Goal: Transaction & Acquisition: Download file/media

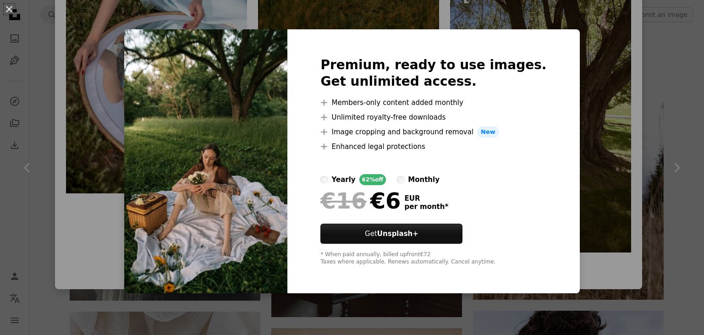
scroll to position [20804, 0]
click at [602, 194] on div "An X shape Premium, ready to use images. Get unlimited access. A plus sign Memb…" at bounding box center [352, 167] width 704 height 335
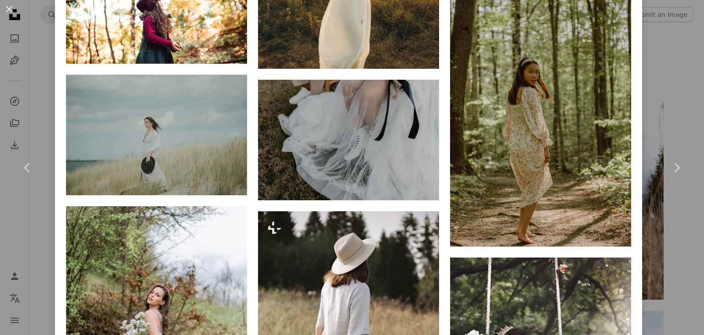
scroll to position [22699, 0]
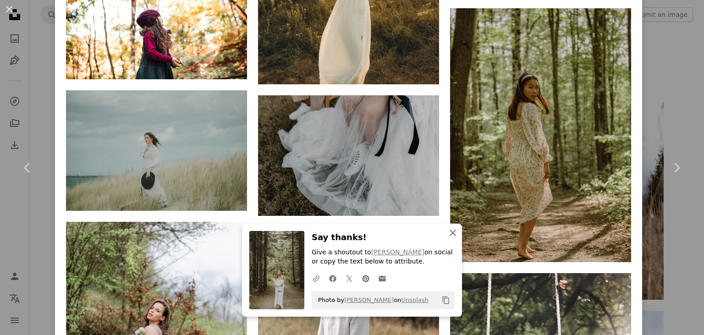
click at [451, 232] on icon "An X shape" at bounding box center [453, 232] width 11 height 11
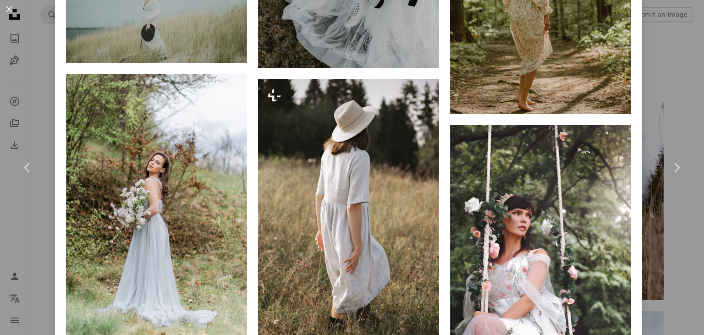
scroll to position [22809, 0]
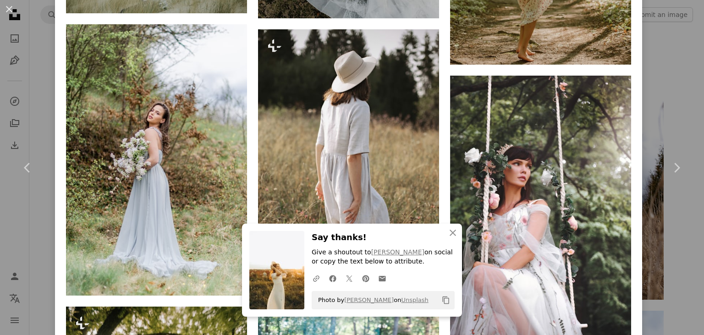
scroll to position [22975, 0]
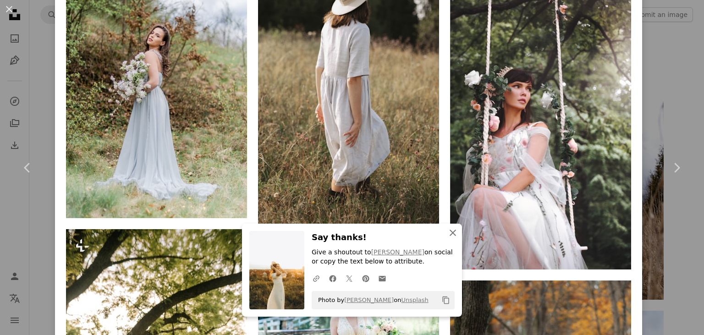
click at [456, 233] on icon "An X shape" at bounding box center [453, 232] width 11 height 11
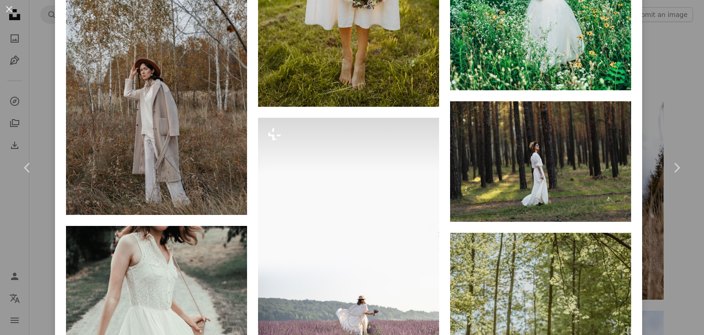
scroll to position [24956, 0]
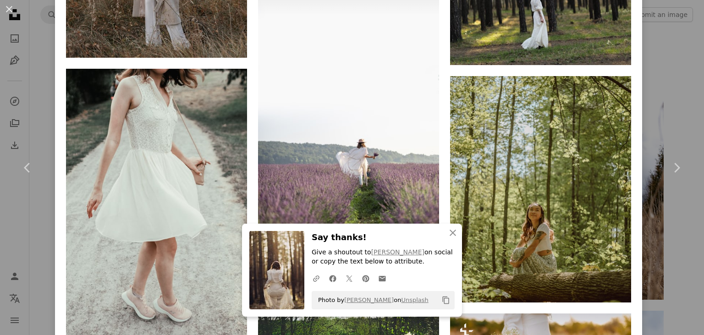
scroll to position [25396, 0]
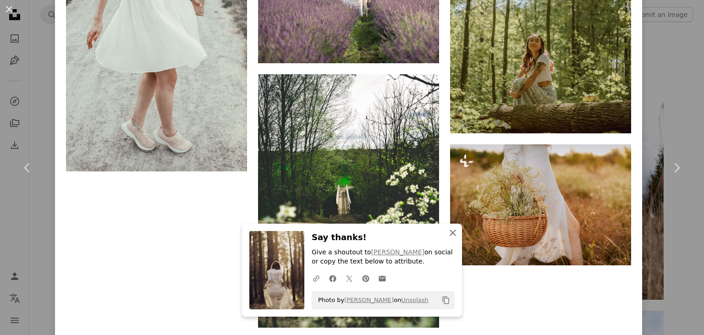
click at [458, 232] on icon "An X shape" at bounding box center [453, 232] width 11 height 11
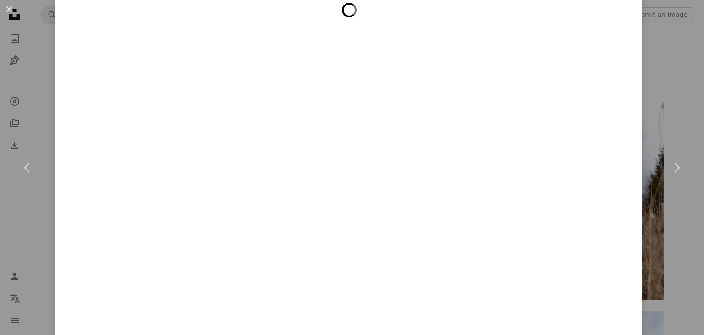
scroll to position [27539, 0]
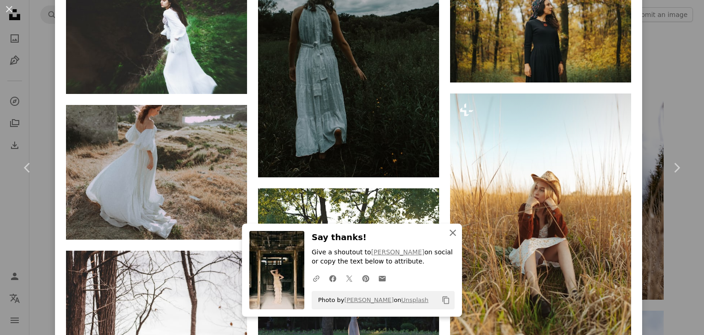
click at [451, 233] on icon "An X shape" at bounding box center [453, 232] width 11 height 11
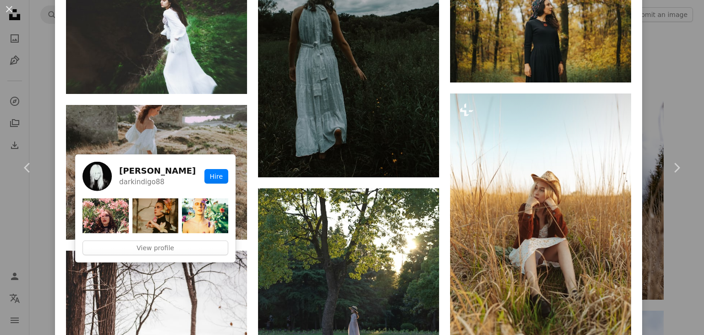
scroll to position [27759, 0]
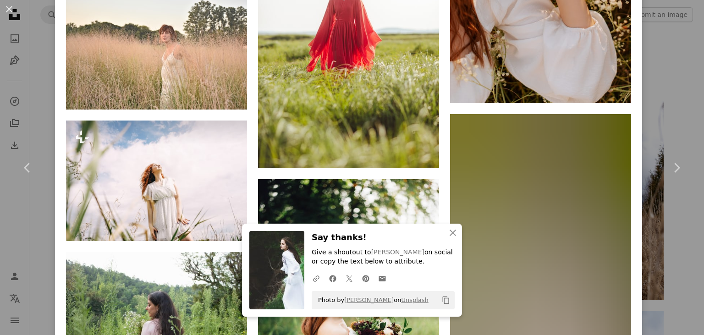
scroll to position [28089, 0]
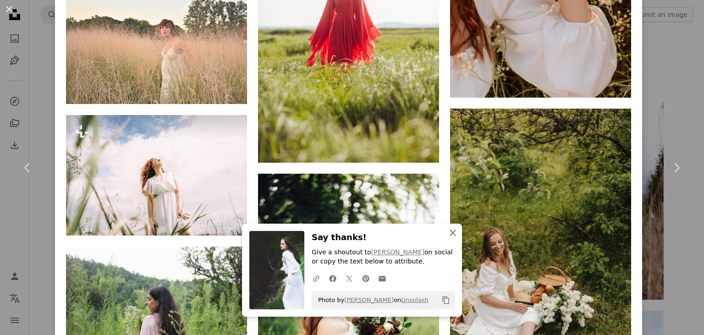
click at [452, 238] on icon "An X shape" at bounding box center [453, 232] width 11 height 11
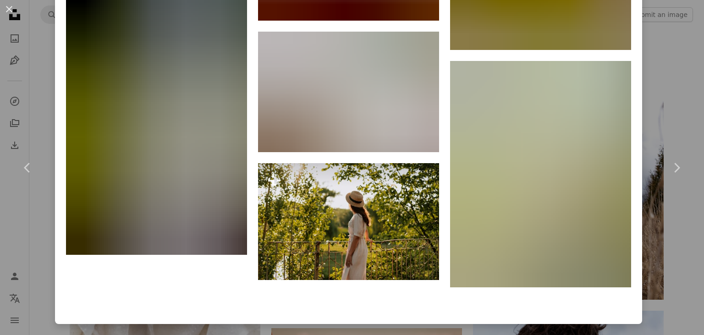
scroll to position [33135, 0]
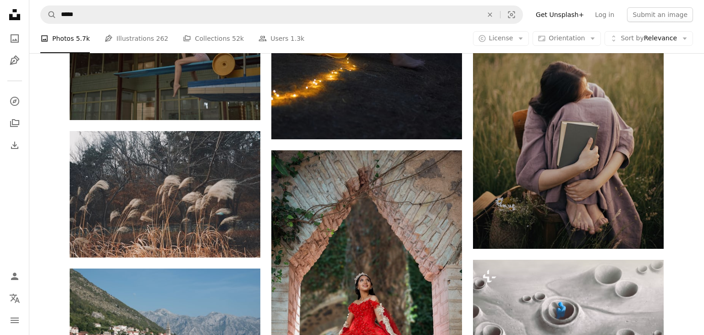
scroll to position [30299, 0]
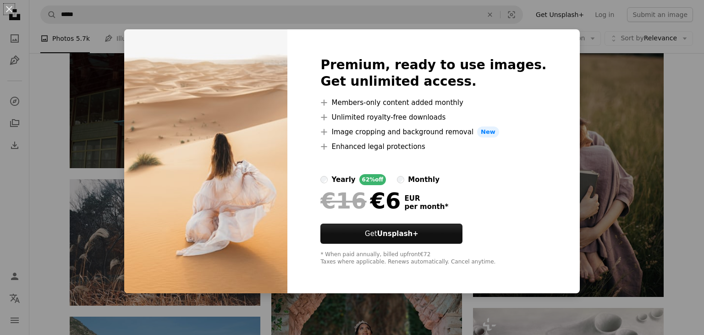
click at [565, 163] on div "An X shape Premium, ready to use images. Get unlimited access. A plus sign Memb…" at bounding box center [352, 167] width 704 height 335
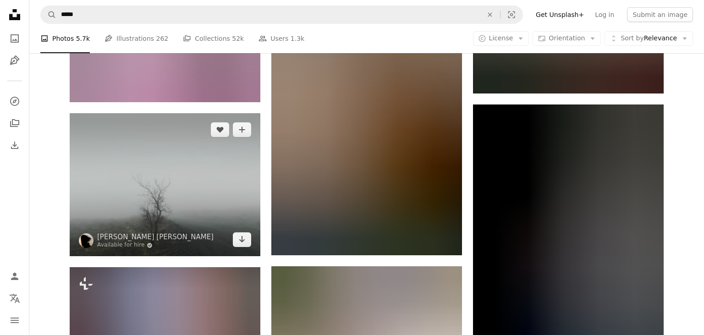
scroll to position [33834, 0]
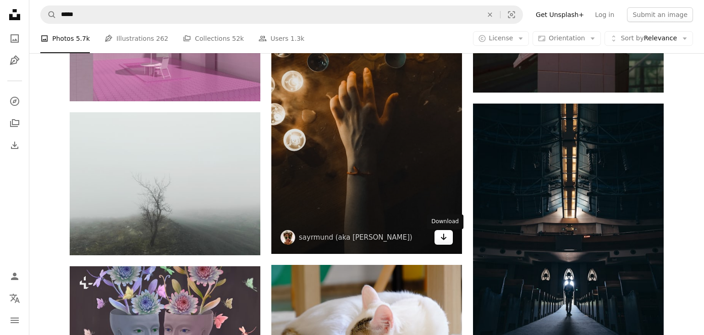
click at [442, 240] on icon "Download" at bounding box center [444, 237] width 6 height 6
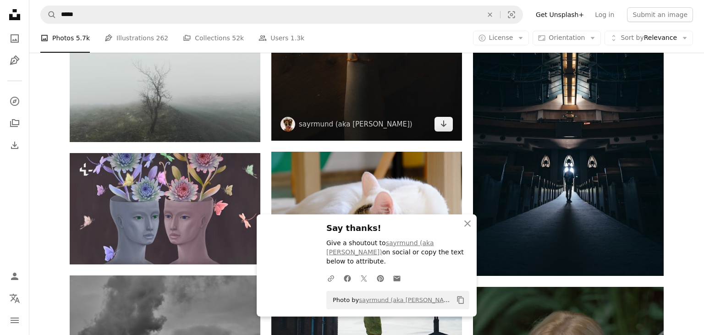
scroll to position [33988, 0]
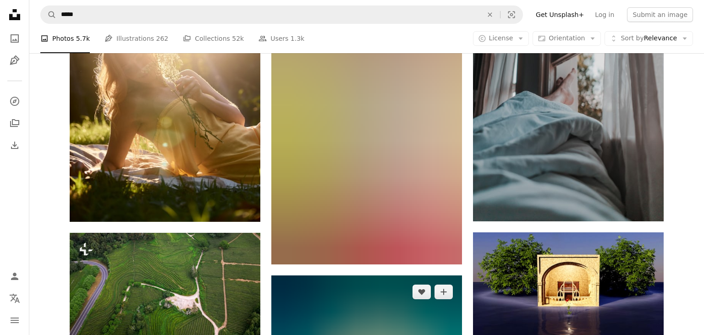
scroll to position [37387, 0]
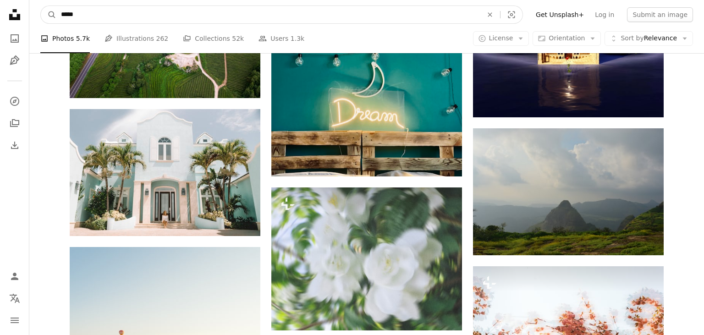
click at [138, 11] on input "*****" at bounding box center [268, 14] width 424 height 17
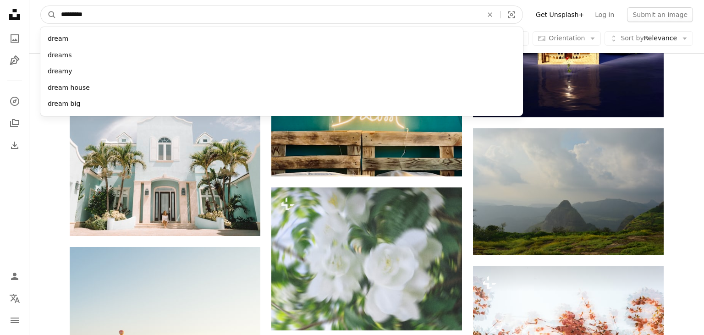
type input "**********"
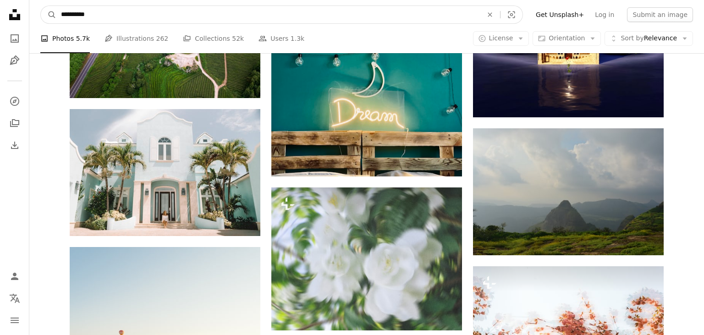
click button "A magnifying glass" at bounding box center [49, 14] width 16 height 17
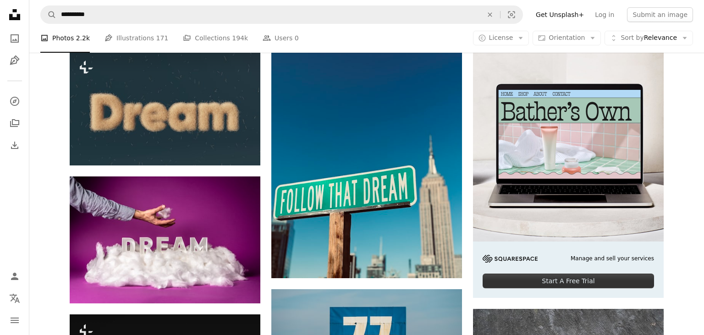
scroll to position [194, 0]
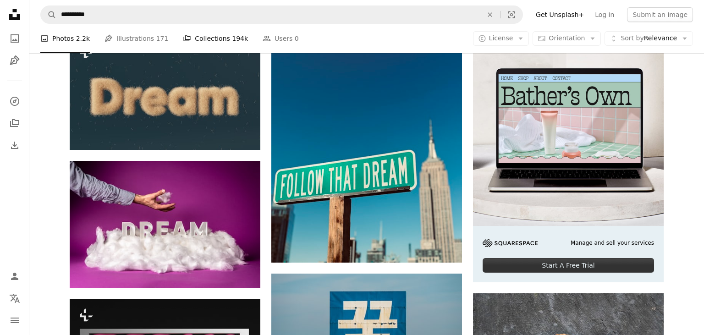
drag, startPoint x: 190, startPoint y: 40, endPoint x: 185, endPoint y: 41, distance: 4.6
click at [189, 40] on link "A stack of folders Collections 194k" at bounding box center [215, 38] width 65 height 29
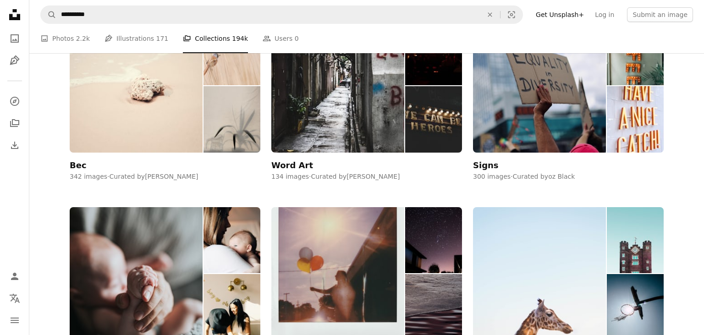
scroll to position [581, 0]
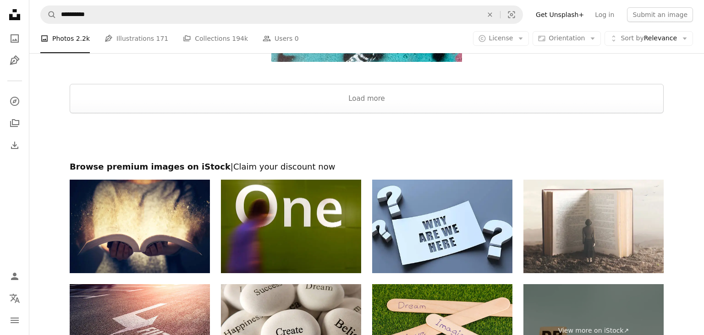
scroll to position [2386, 0]
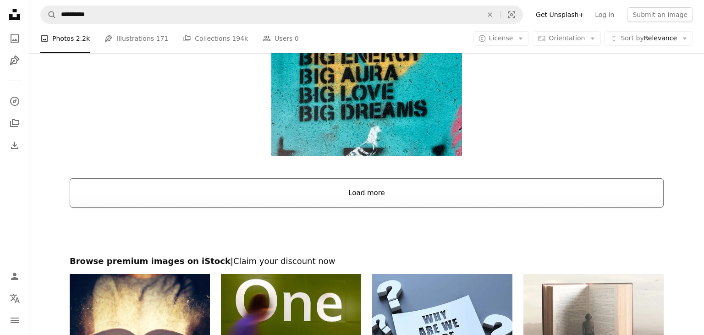
click at [176, 199] on button "Load more" at bounding box center [367, 192] width 594 height 29
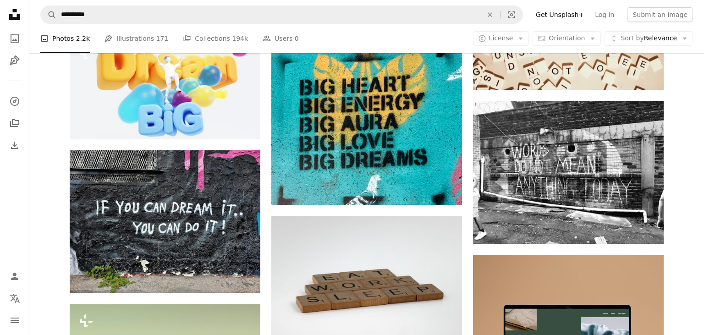
scroll to position [2289, 0]
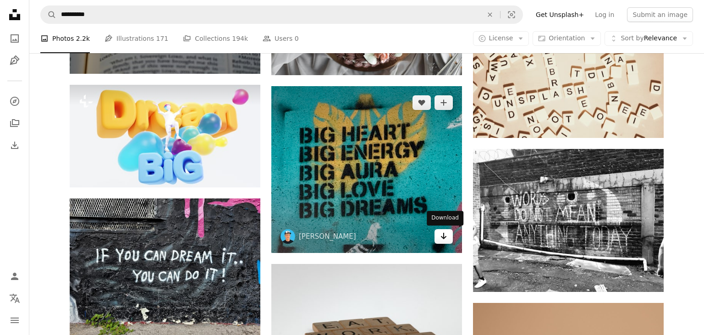
click at [443, 238] on icon "Download" at bounding box center [444, 236] width 6 height 6
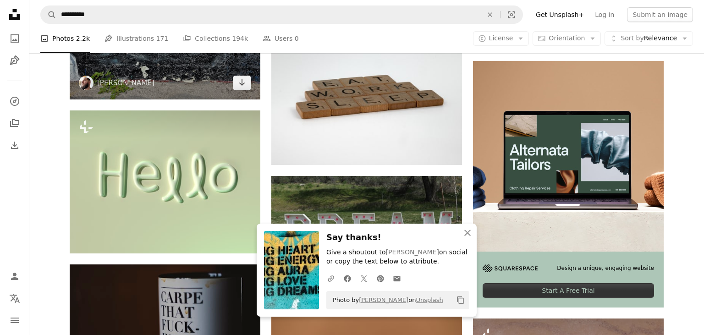
scroll to position [2386, 0]
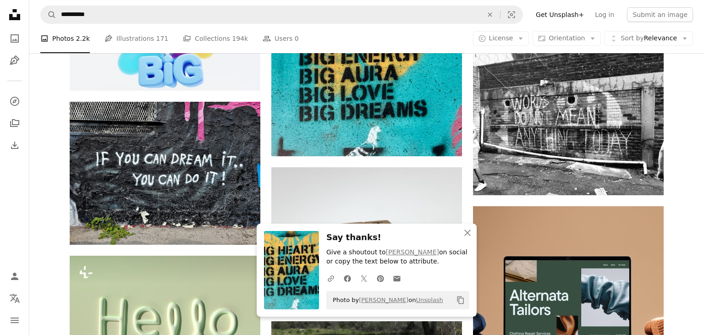
click at [36, 169] on div "Plus sign for Unsplash+ A heart A plus sign Planet Volumes For Unsplash+ A lock…" at bounding box center [366, 213] width 675 height 4740
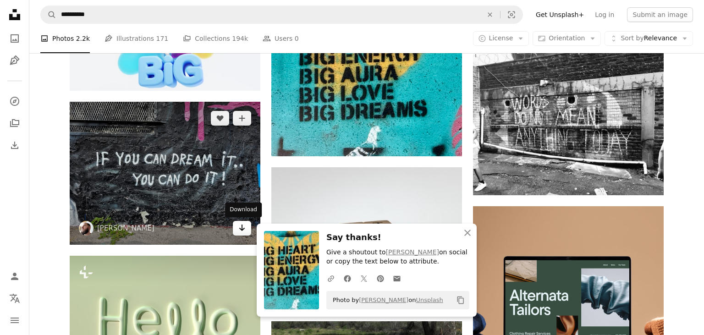
click at [238, 231] on link "Arrow pointing down" at bounding box center [242, 228] width 18 height 15
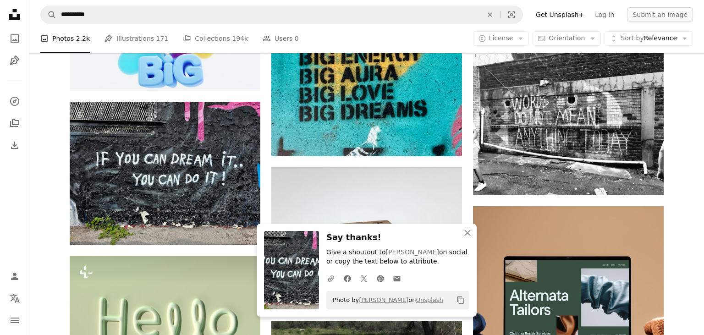
click at [56, 138] on div "Plus sign for Unsplash+ A heart A plus sign Planet Volumes For Unsplash+ A lock…" at bounding box center [366, 213] width 675 height 4740
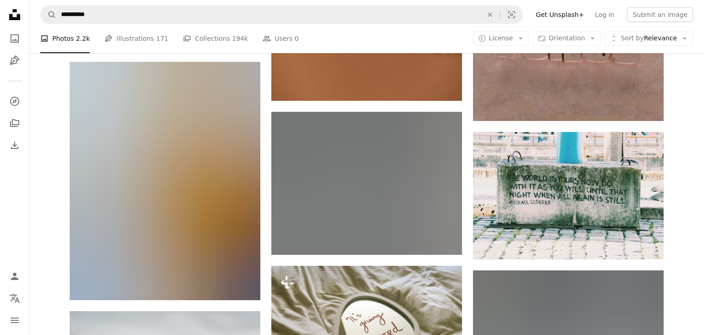
scroll to position [2870, 0]
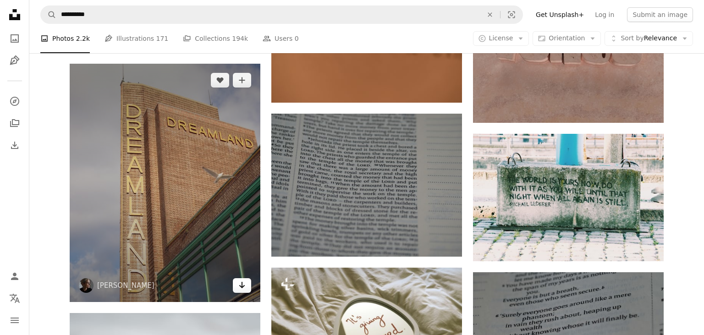
click at [238, 286] on link "Arrow pointing down" at bounding box center [242, 285] width 18 height 15
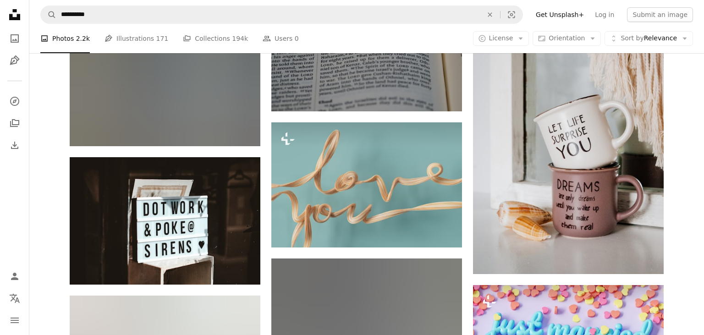
scroll to position [3451, 0]
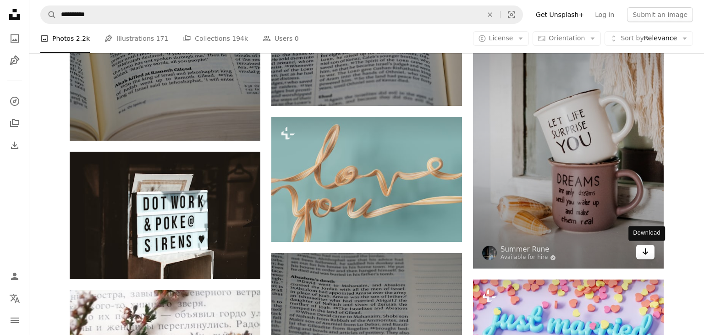
click at [649, 254] on icon "Arrow pointing down" at bounding box center [645, 251] width 7 height 11
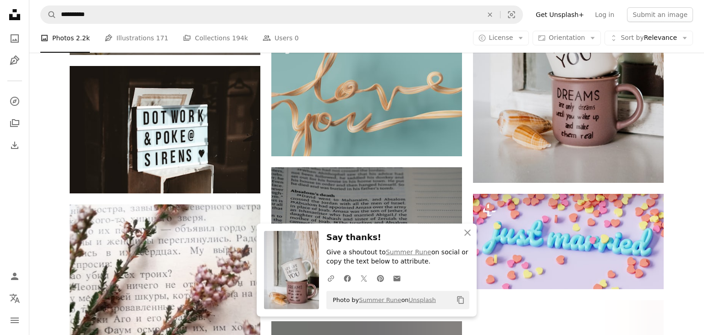
scroll to position [3548, 0]
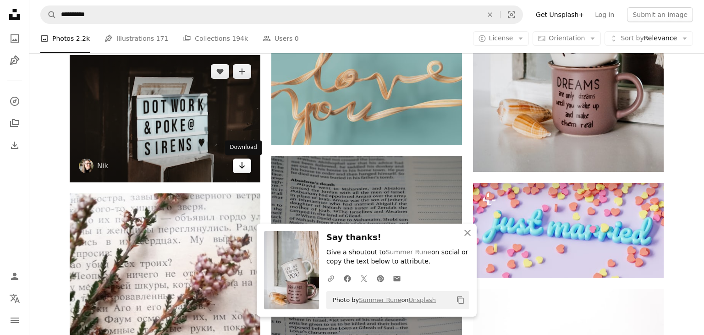
click at [249, 172] on link "Arrow pointing down" at bounding box center [242, 166] width 18 height 15
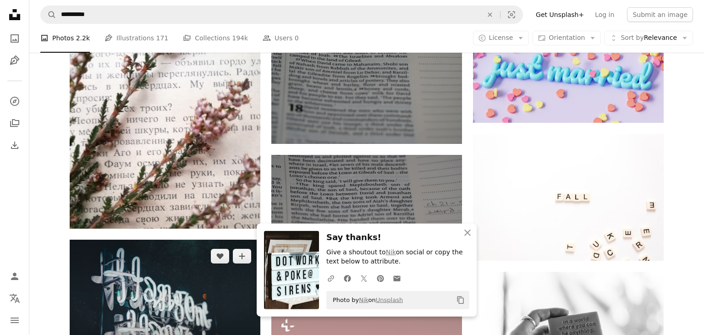
scroll to position [3887, 0]
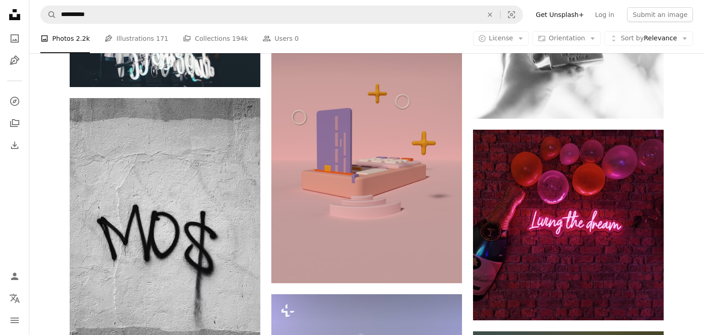
scroll to position [4032, 0]
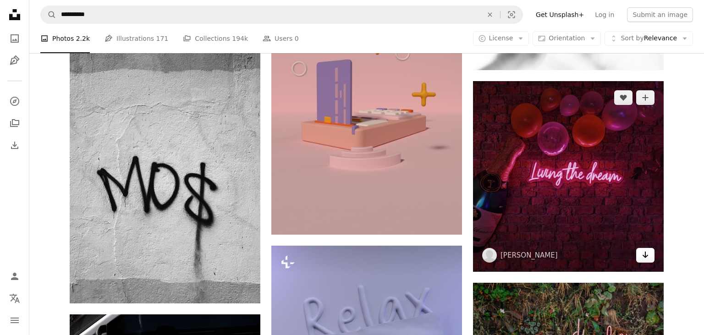
click at [640, 255] on link "Arrow pointing down" at bounding box center [646, 255] width 18 height 15
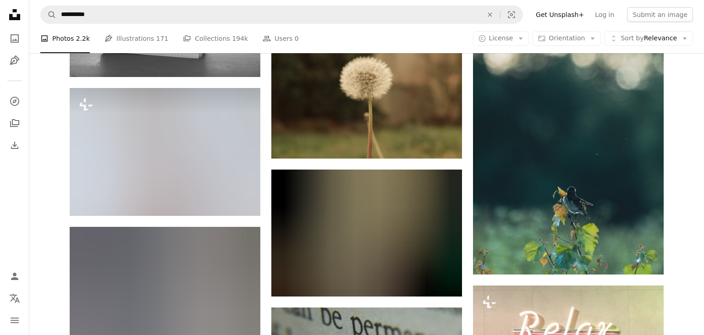
scroll to position [4710, 0]
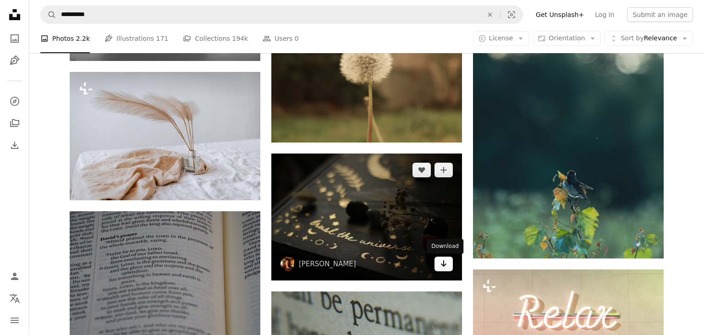
click at [443, 266] on icon "Download" at bounding box center [444, 263] width 6 height 6
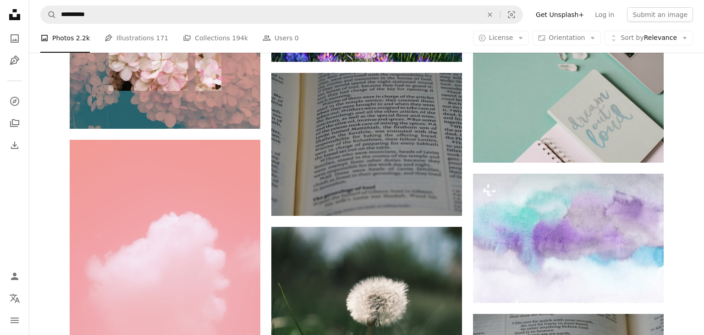
scroll to position [10037, 0]
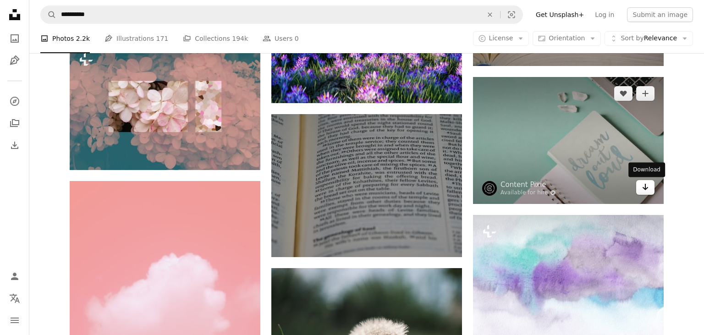
click at [652, 192] on link "Arrow pointing down" at bounding box center [646, 187] width 18 height 15
